Goal: Check status: Check status

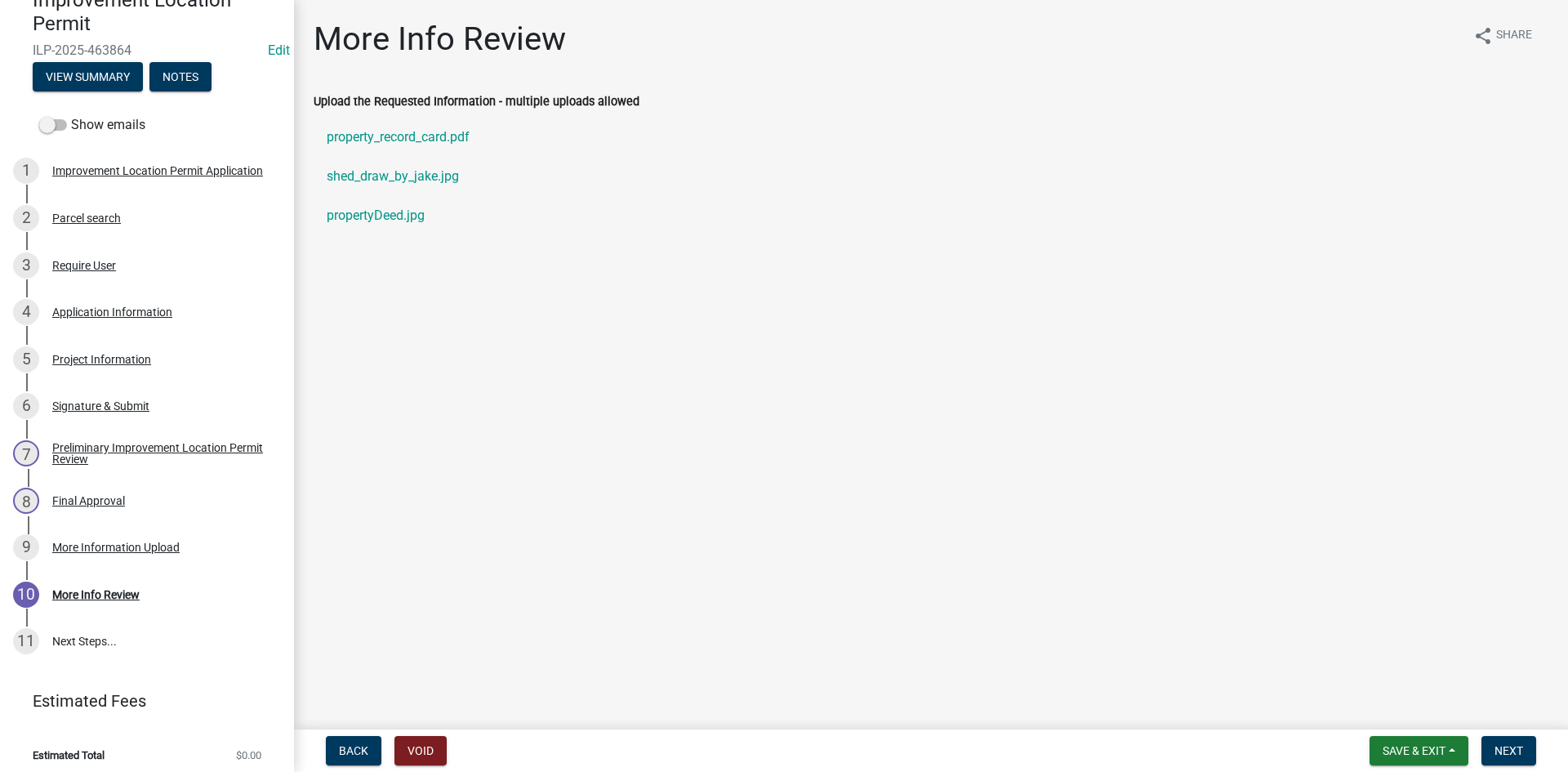
scroll to position [177, 0]
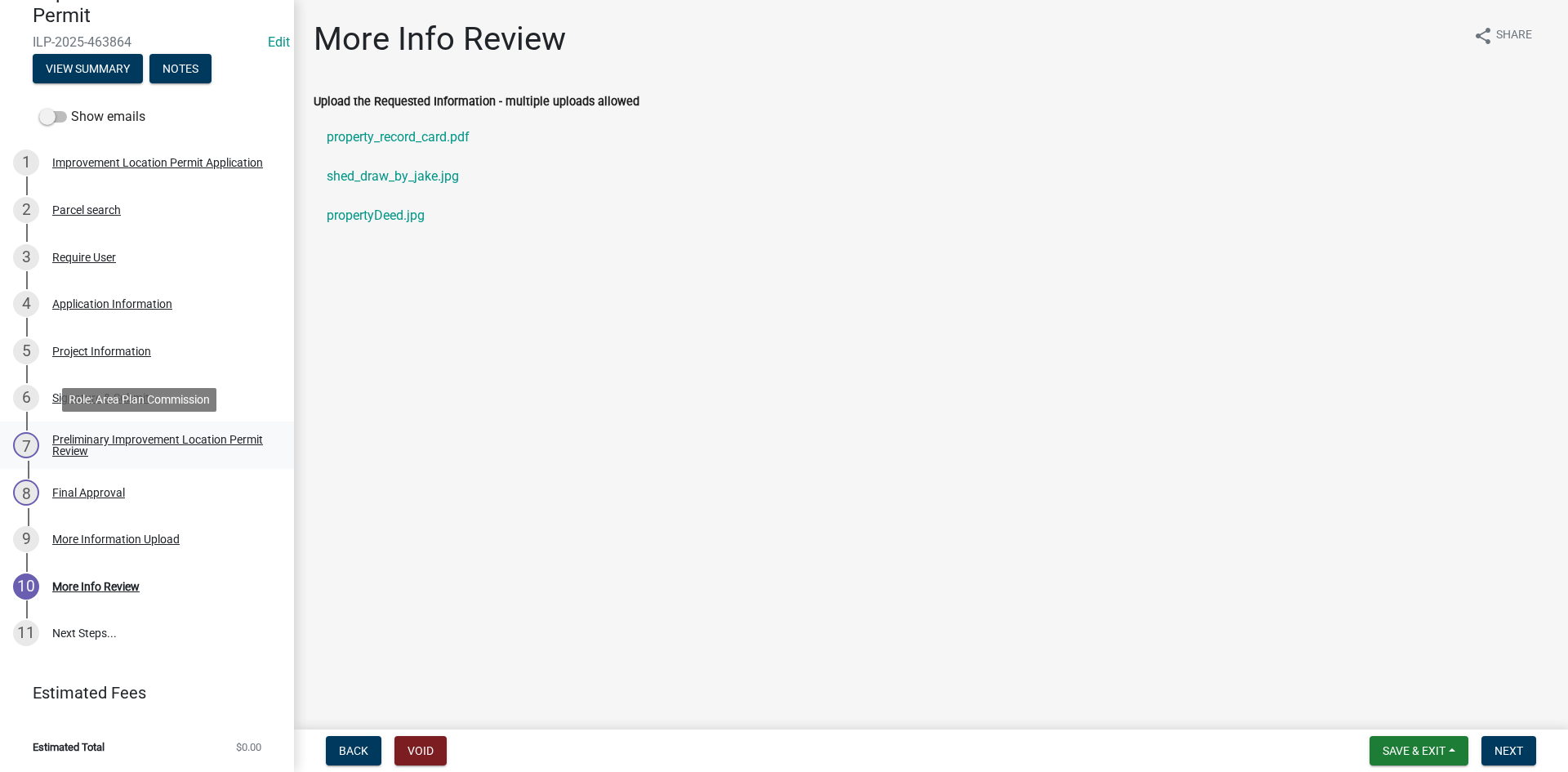
click at [98, 441] on div "Preliminary Improvement Location Permit Review" at bounding box center [159, 444] width 216 height 23
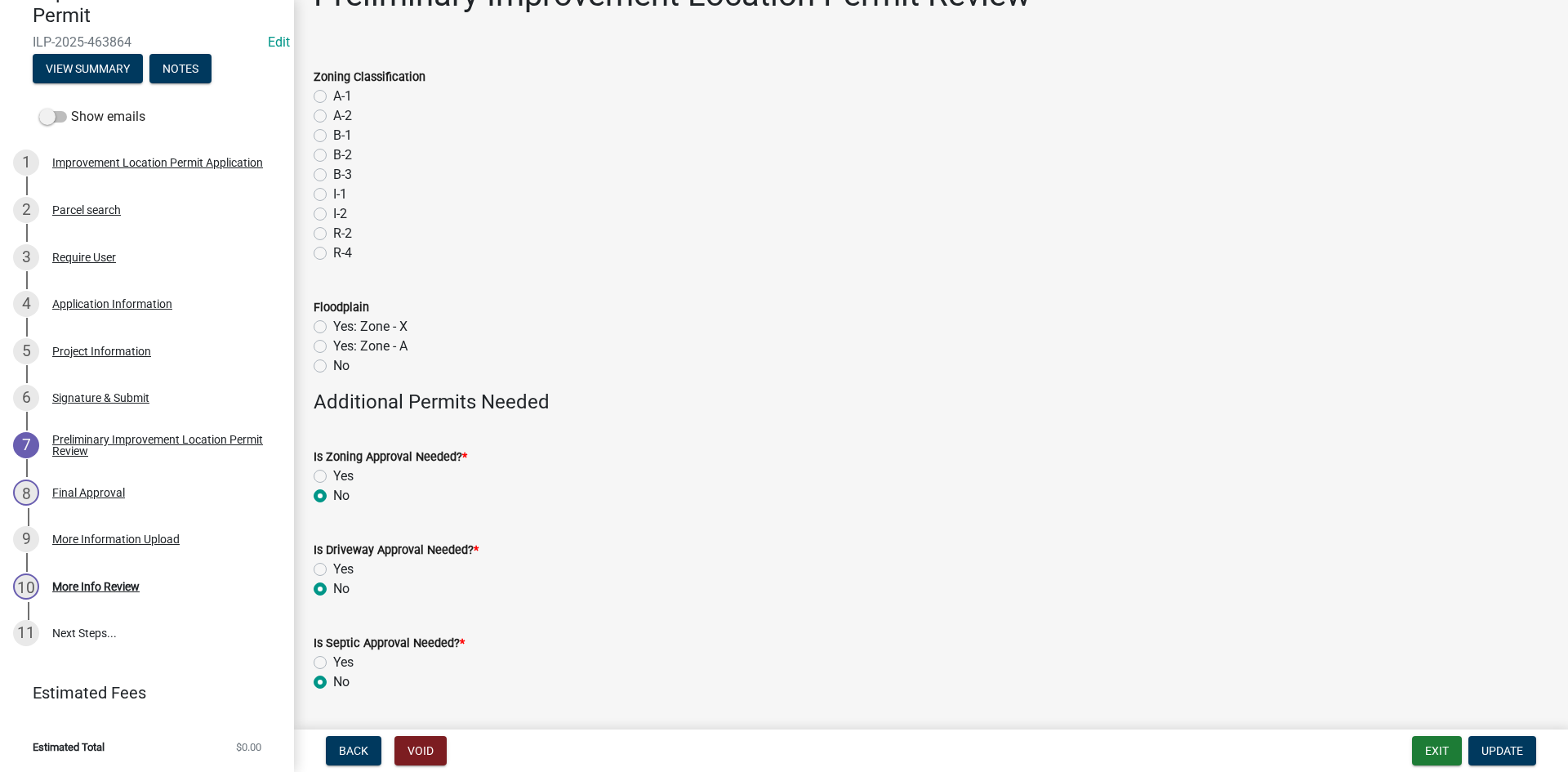
scroll to position [91, 0]
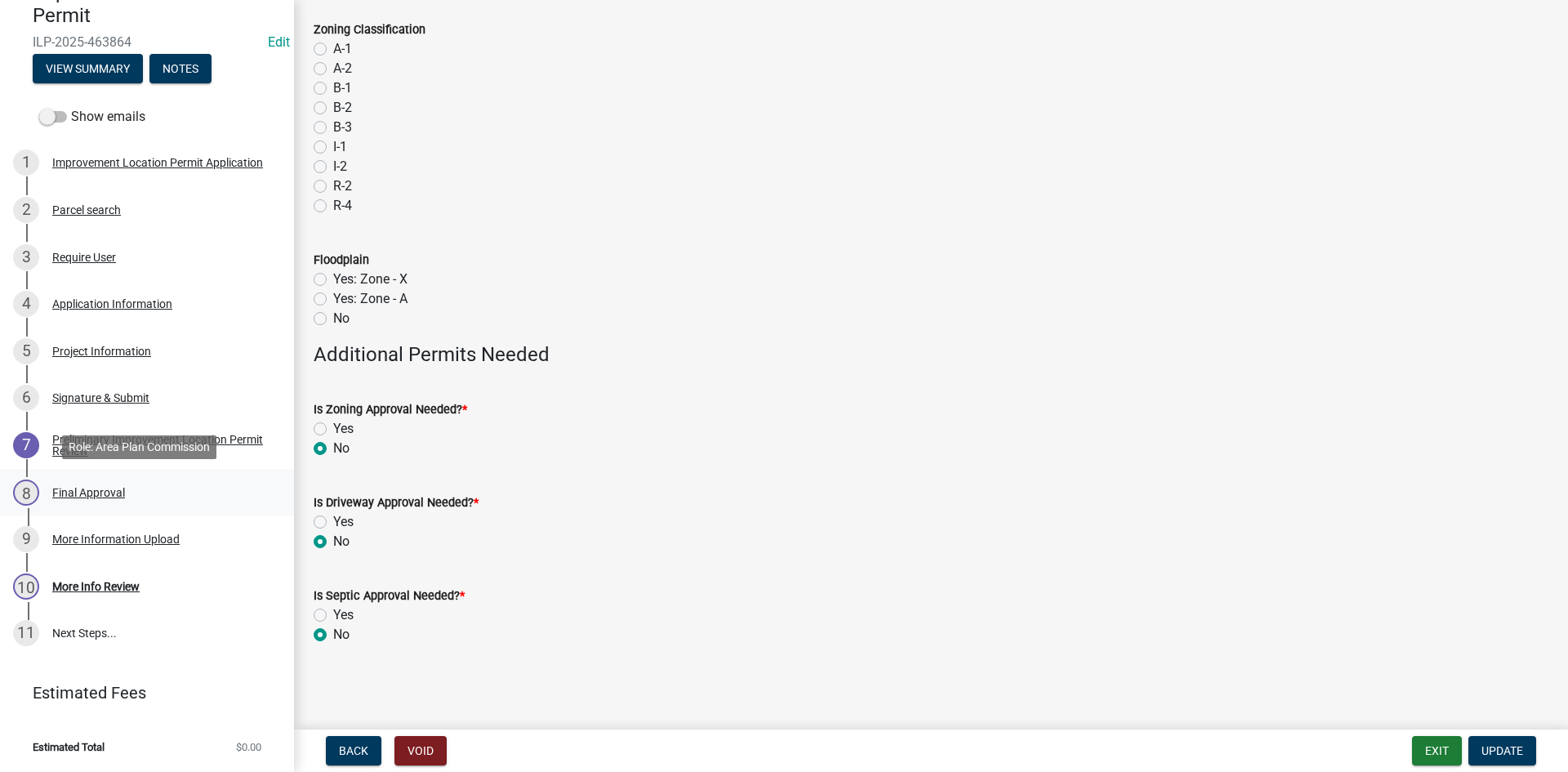
click at [107, 493] on div "Final Approval" at bounding box center [88, 493] width 73 height 12
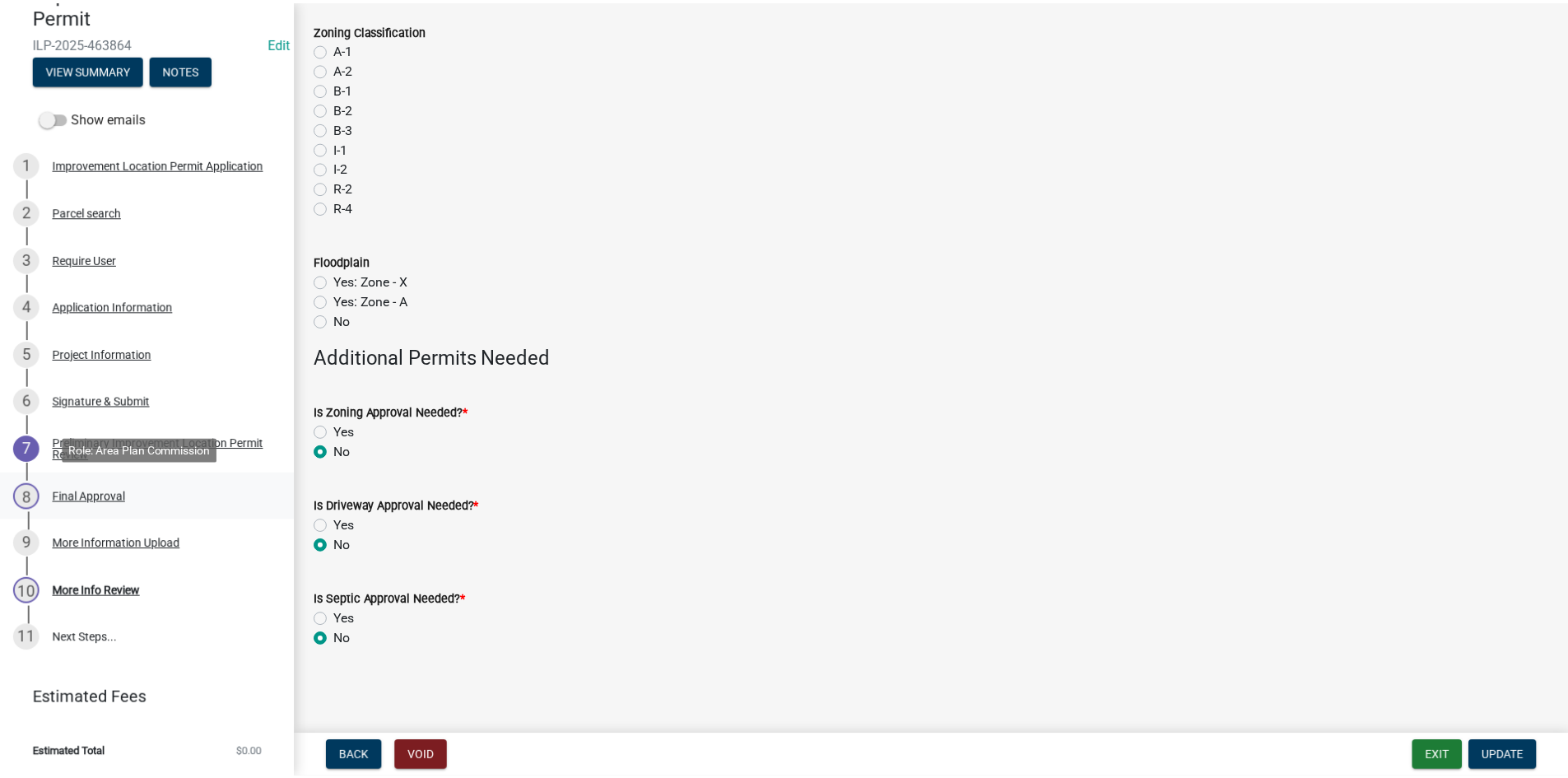
scroll to position [0, 0]
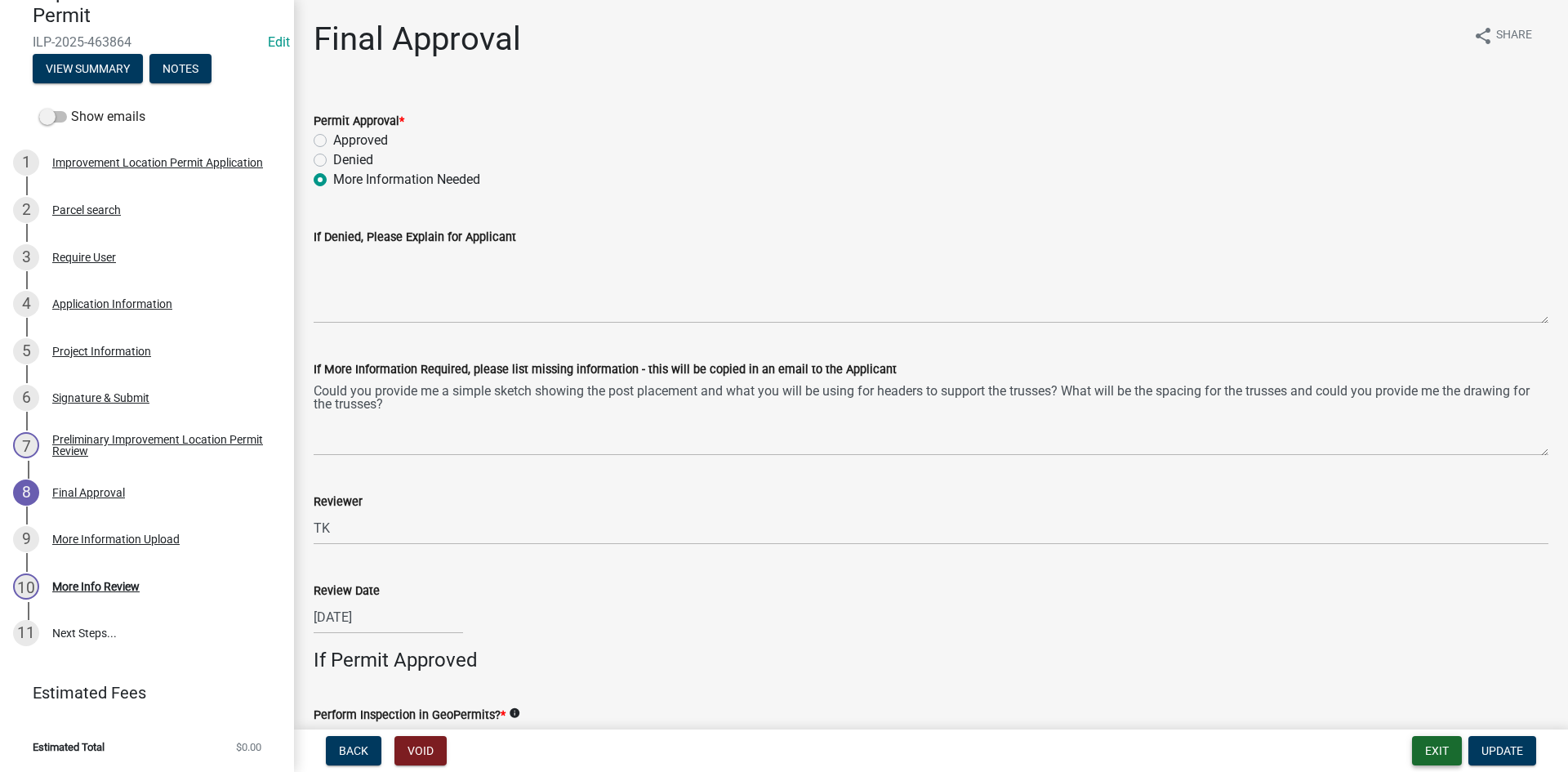
click at [1435, 743] on button "Exit" at bounding box center [1437, 750] width 50 height 29
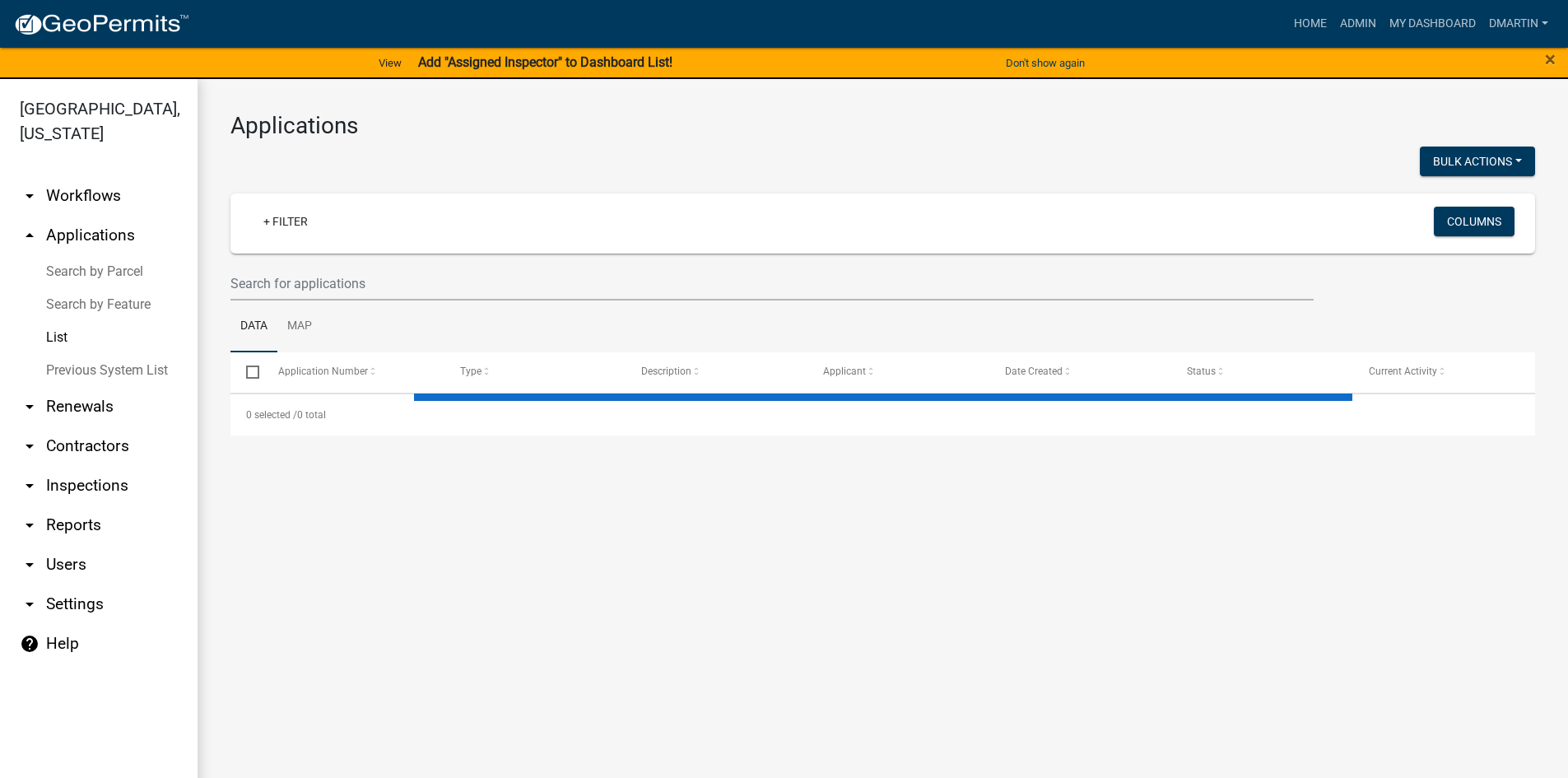
select select "3: 100"
